Goal: Information Seeking & Learning: Learn about a topic

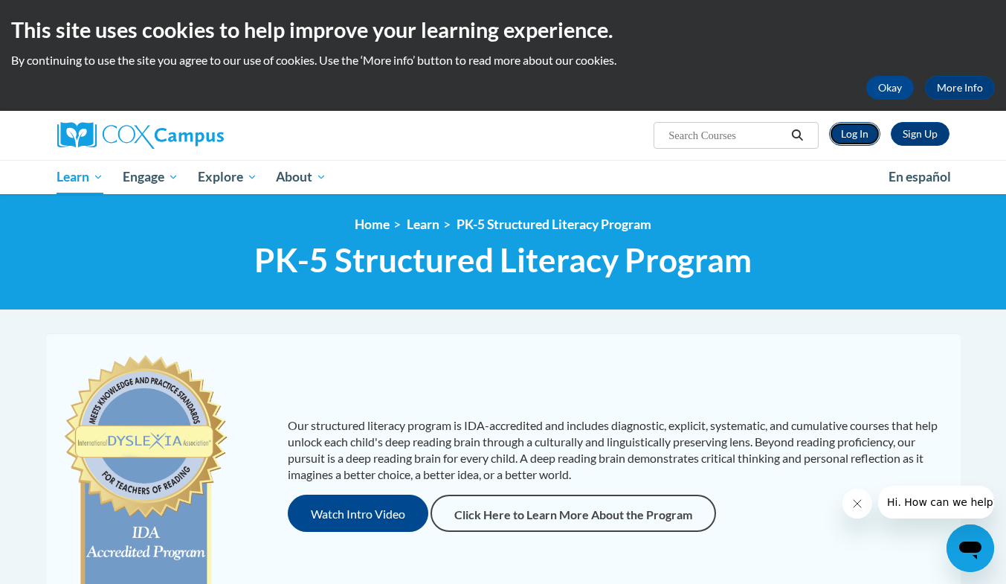
click at [864, 137] on link "Log In" at bounding box center [854, 134] width 51 height 24
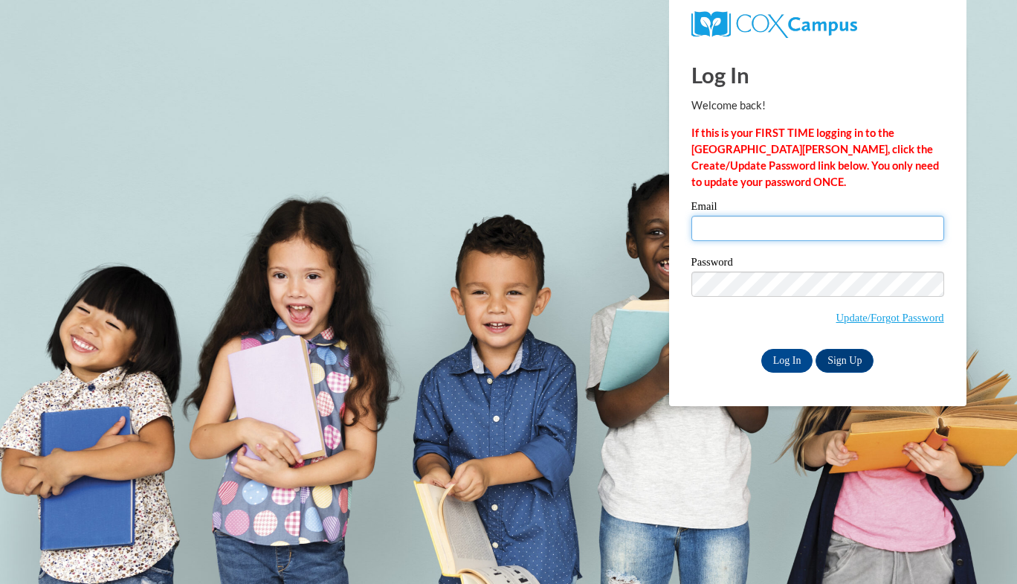
click at [775, 223] on input "Email" at bounding box center [818, 228] width 253 height 25
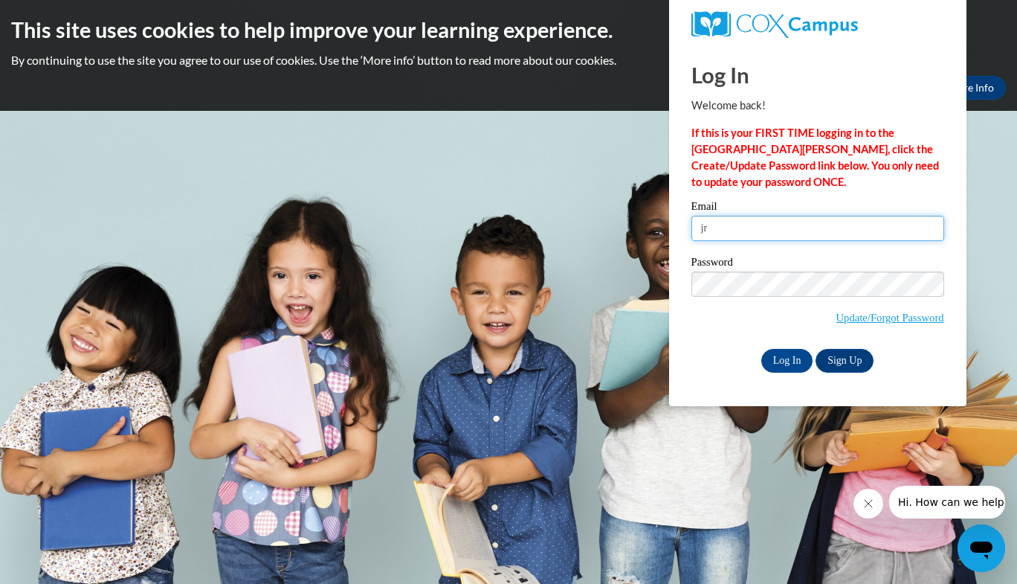
type input "[EMAIL_ADDRESS][DOMAIN_NAME]"
click at [796, 355] on input "Log In" at bounding box center [787, 361] width 52 height 24
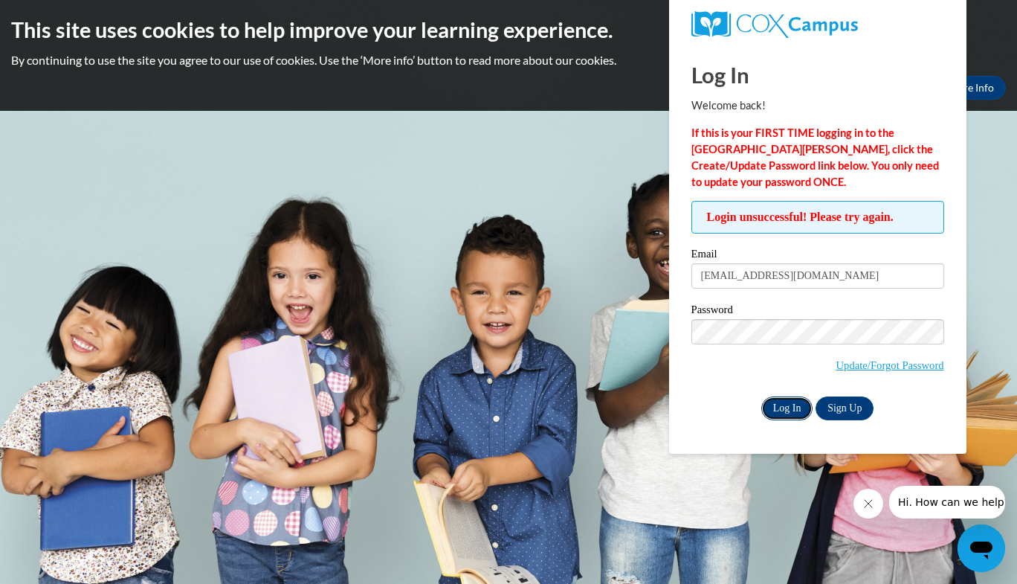
click at [793, 406] on input "Log In" at bounding box center [787, 408] width 52 height 24
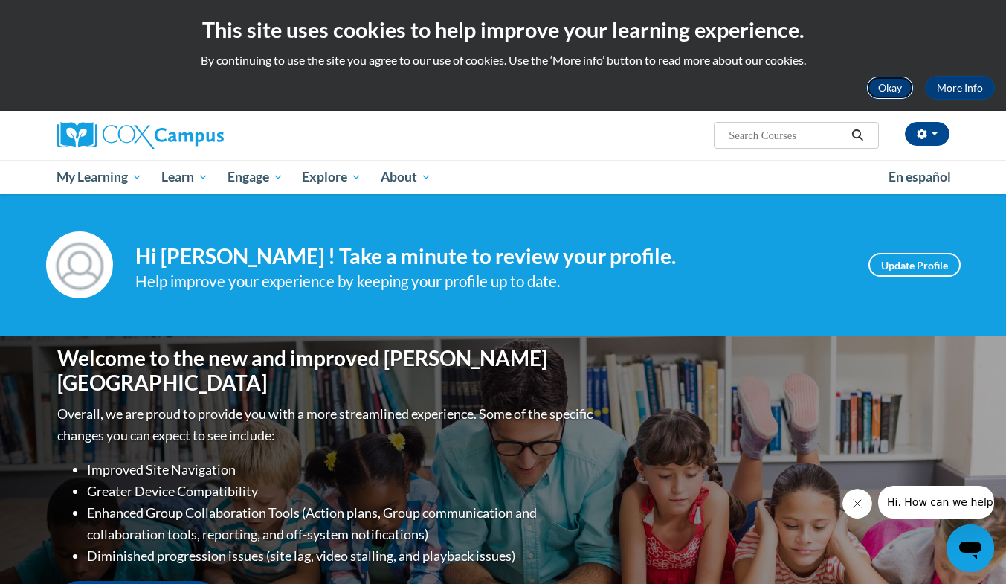
click at [880, 84] on button "Okay" at bounding box center [890, 88] width 48 height 24
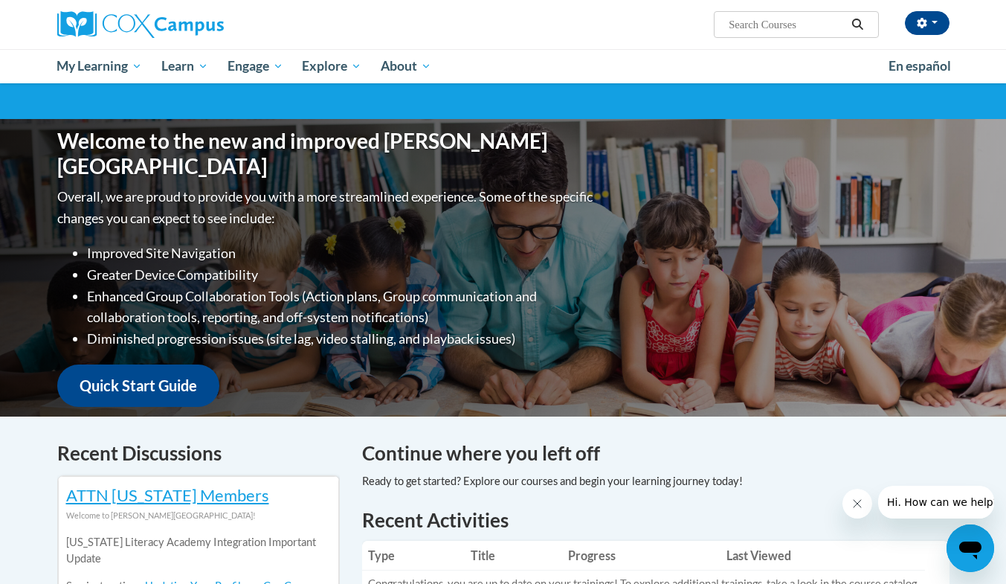
scroll to position [105, 0]
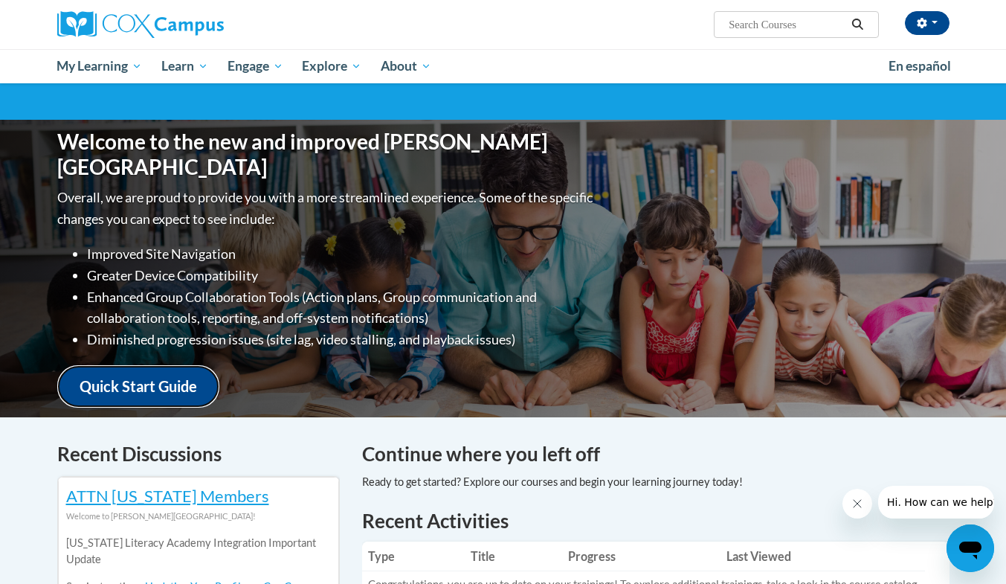
click at [117, 369] on link "Quick Start Guide" at bounding box center [138, 386] width 162 height 42
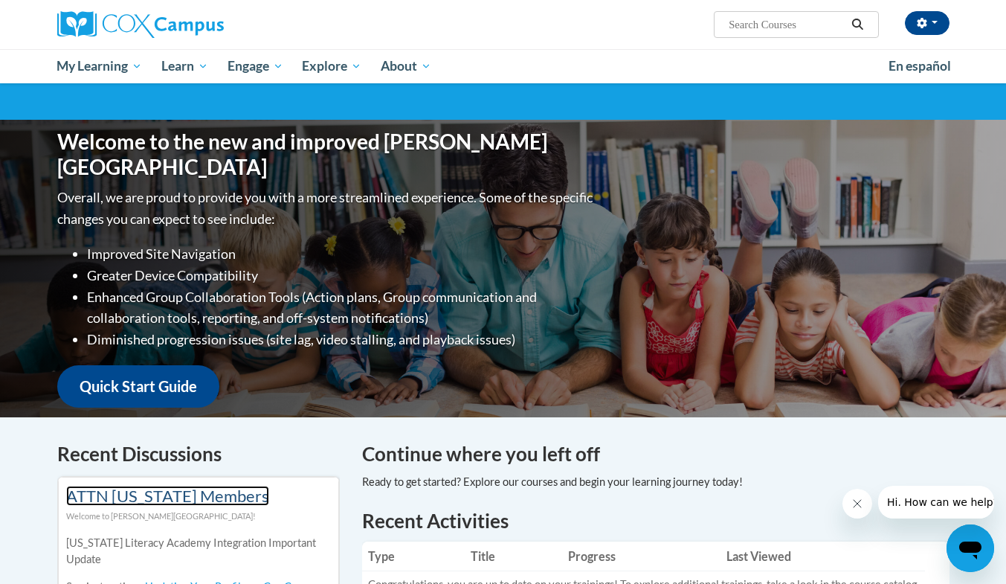
click at [170, 489] on link "ATTN Georgia Members" at bounding box center [167, 496] width 203 height 20
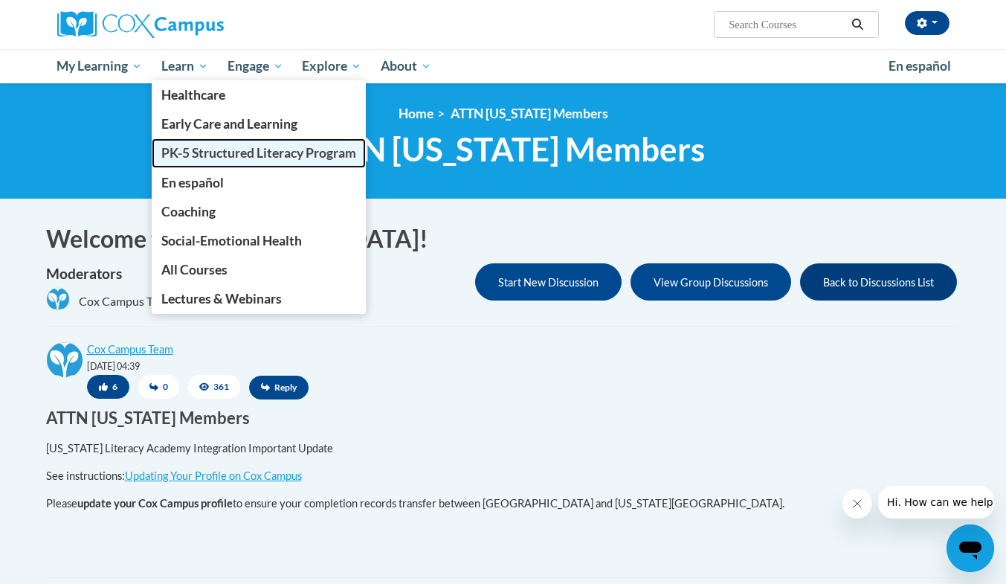
click at [214, 150] on span "PK-5 Structured Literacy Program" at bounding box center [258, 153] width 195 height 16
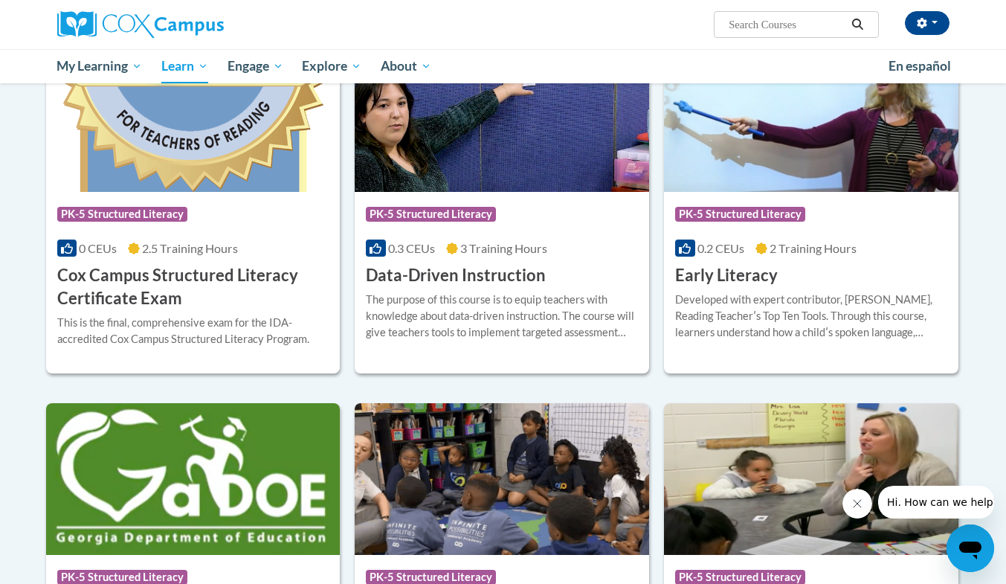
scroll to position [544, 0]
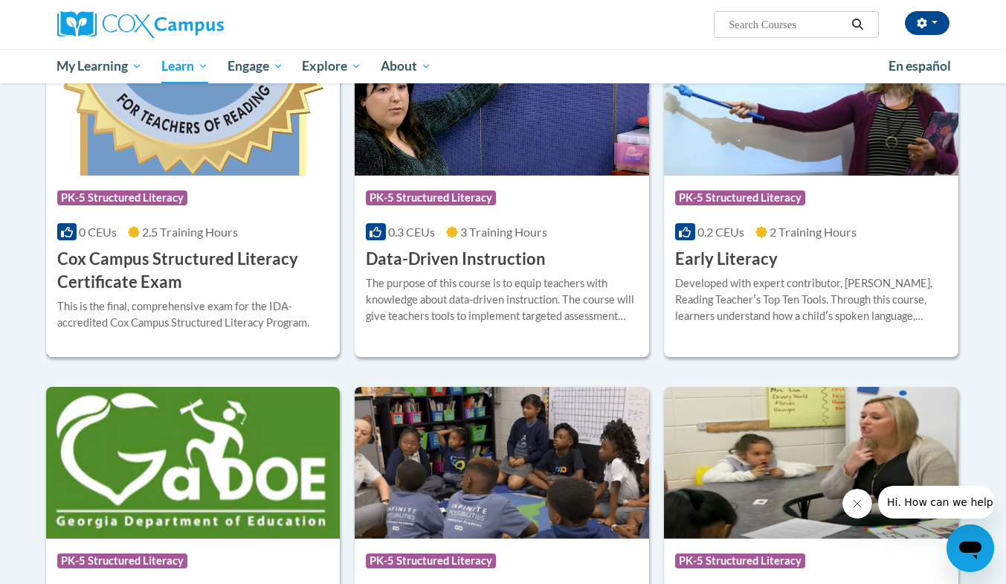
click at [253, 251] on h3 "Cox Campus Structured Literacy Certificate Exam" at bounding box center [193, 271] width 272 height 46
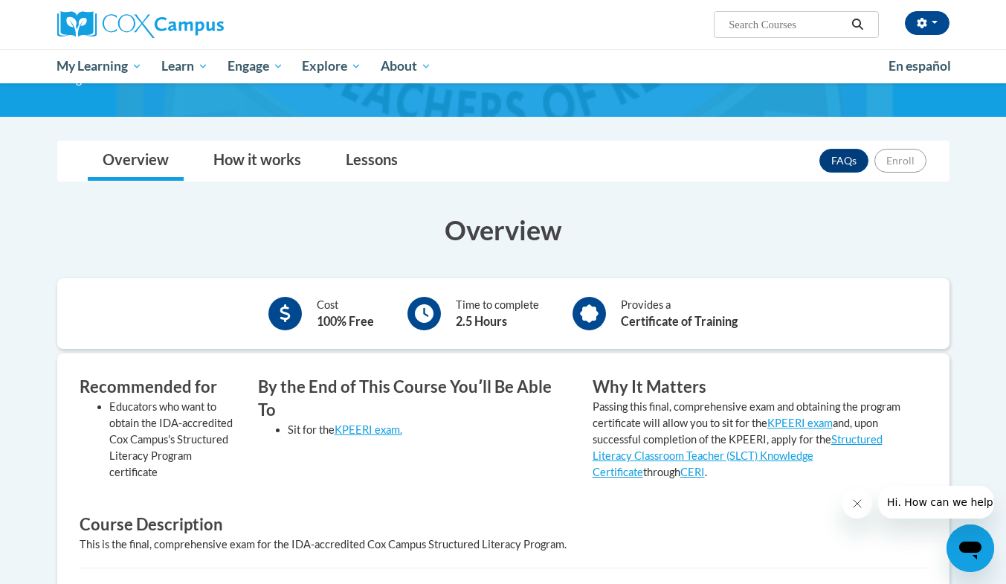
scroll to position [144, 0]
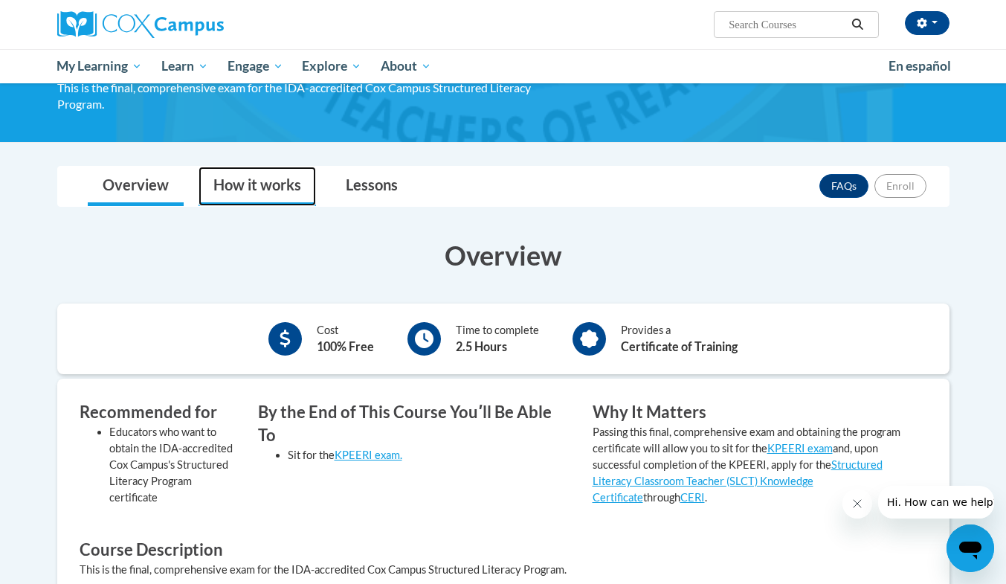
click at [264, 183] on link "How it works" at bounding box center [257, 186] width 117 height 39
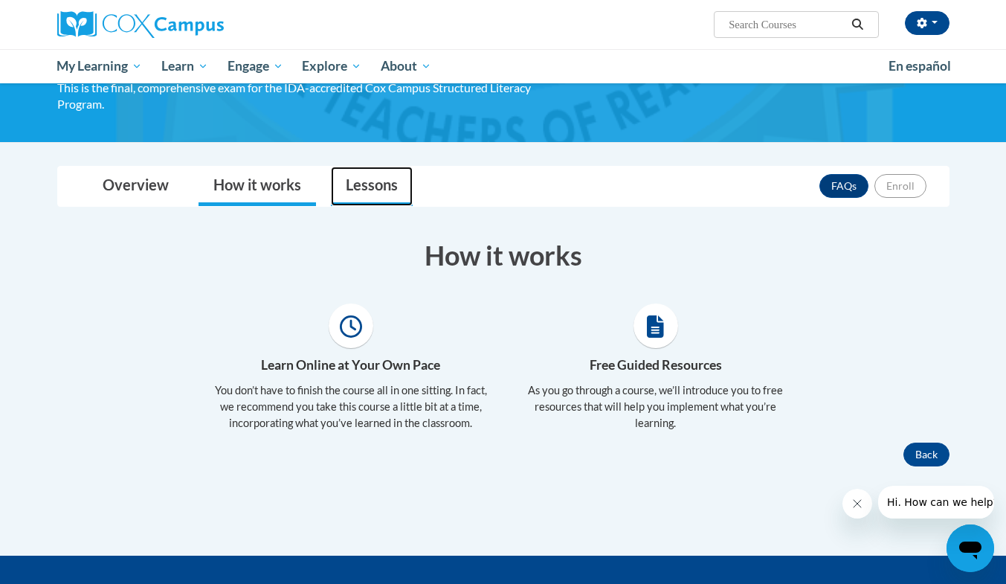
click at [370, 183] on link "Lessons" at bounding box center [372, 186] width 82 height 39
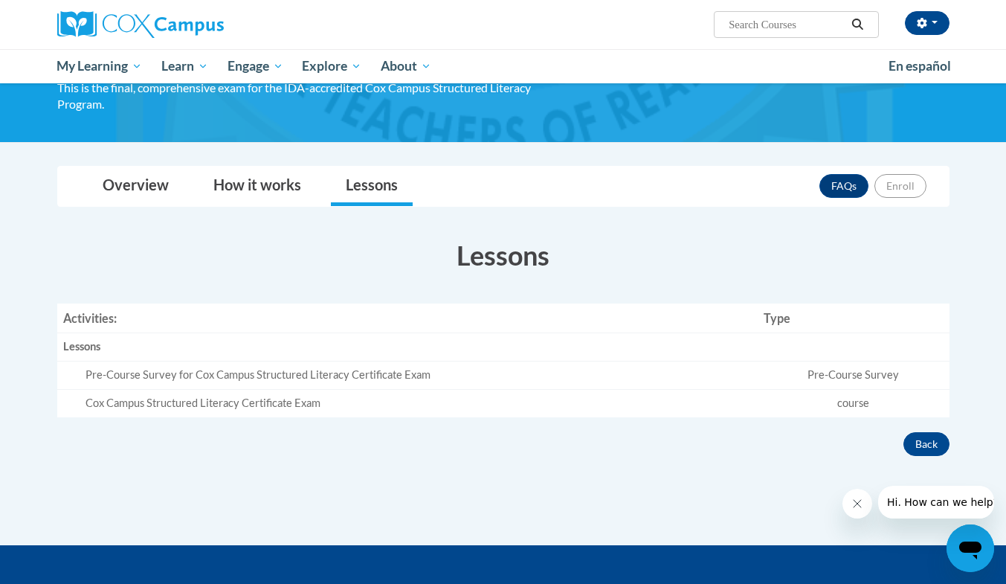
click at [791, 375] on td "Pre-Course Survey" at bounding box center [853, 375] width 191 height 28
click at [219, 404] on div "Cox Campus Structured Literacy Certificate Exam" at bounding box center [419, 404] width 667 height 16
click at [850, 397] on td "course" at bounding box center [853, 403] width 191 height 28
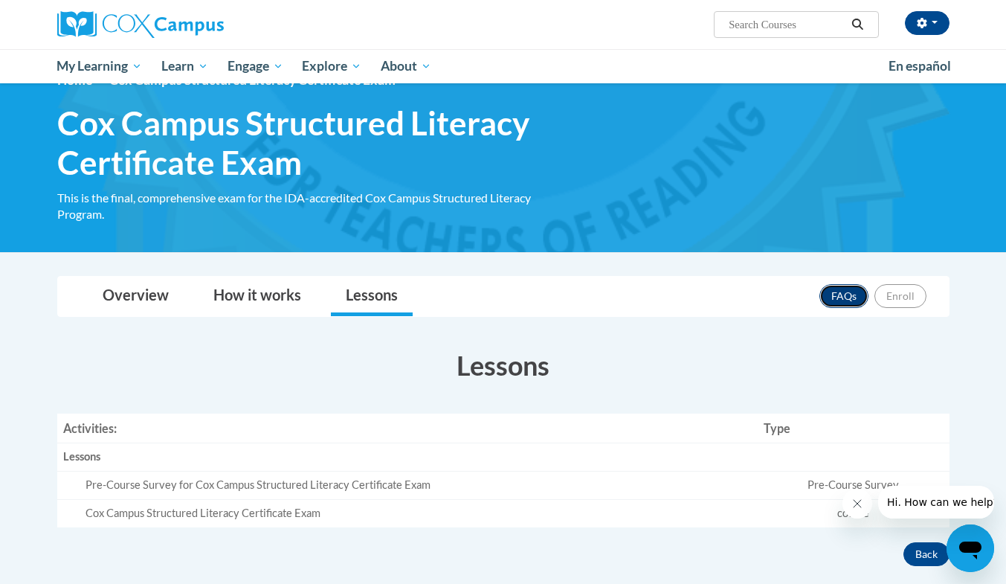
click at [845, 293] on link "FAQs" at bounding box center [844, 296] width 49 height 24
